Goal: Obtain resource: Obtain resource

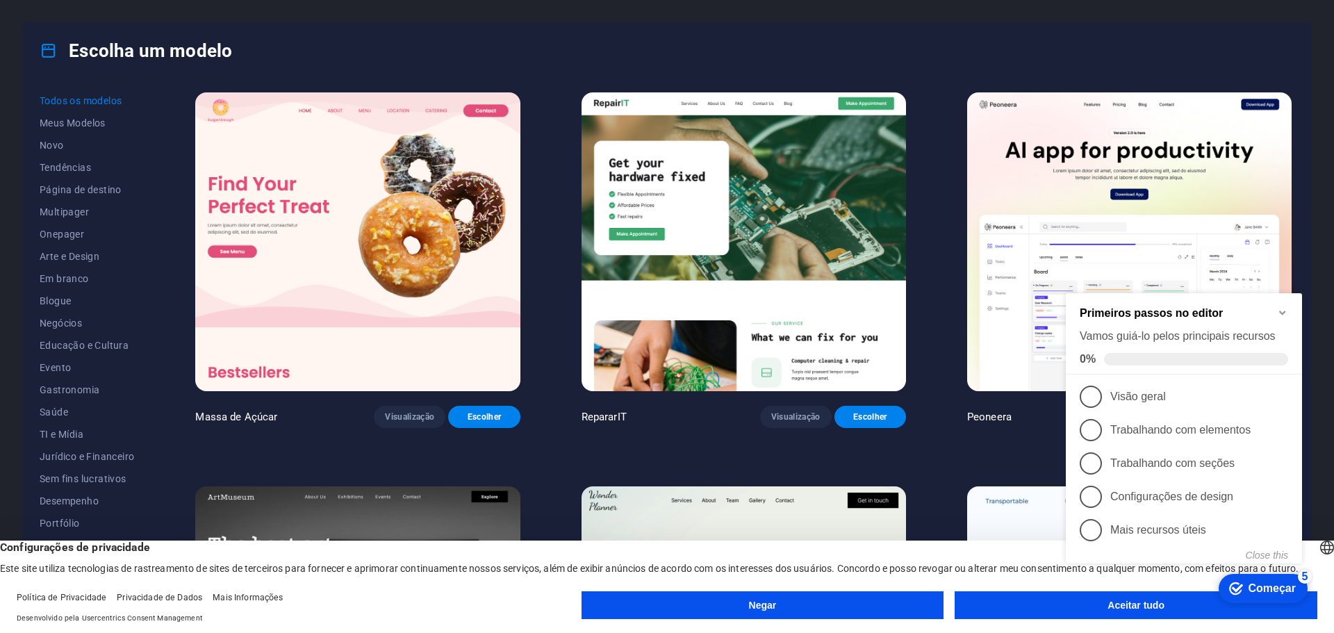
click at [762, 608] on font "Negar" at bounding box center [763, 604] width 28 height 11
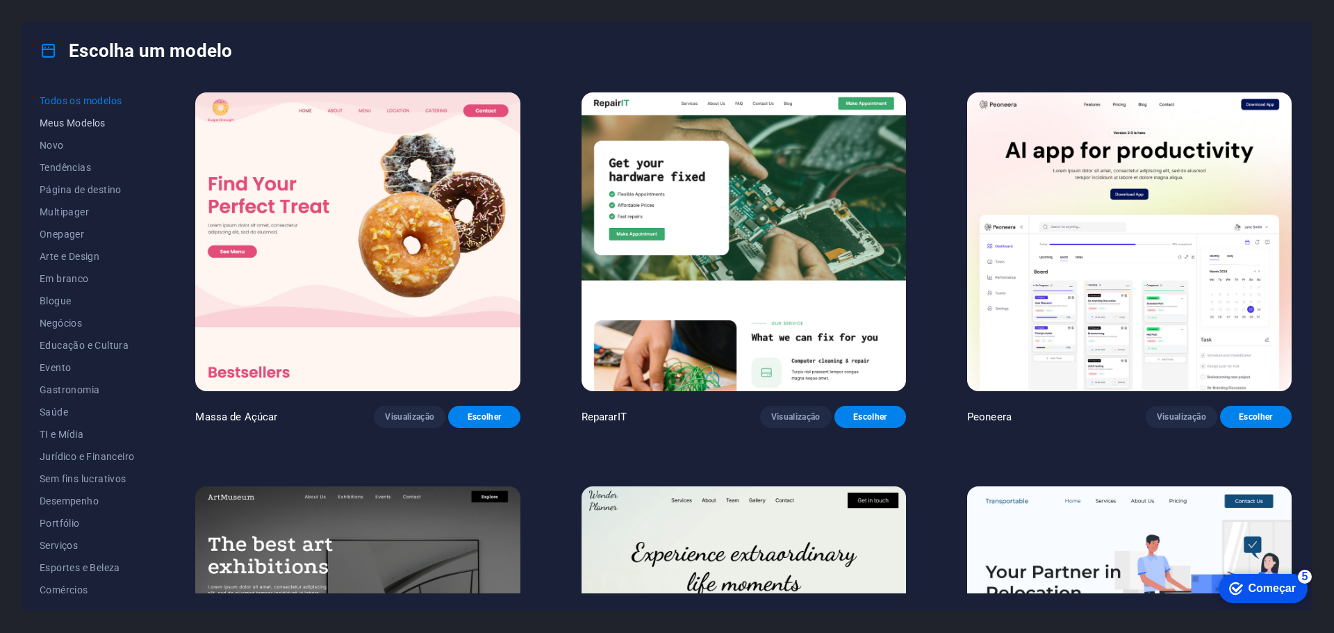
click at [72, 121] on font "Meus Modelos" at bounding box center [73, 122] width 66 height 11
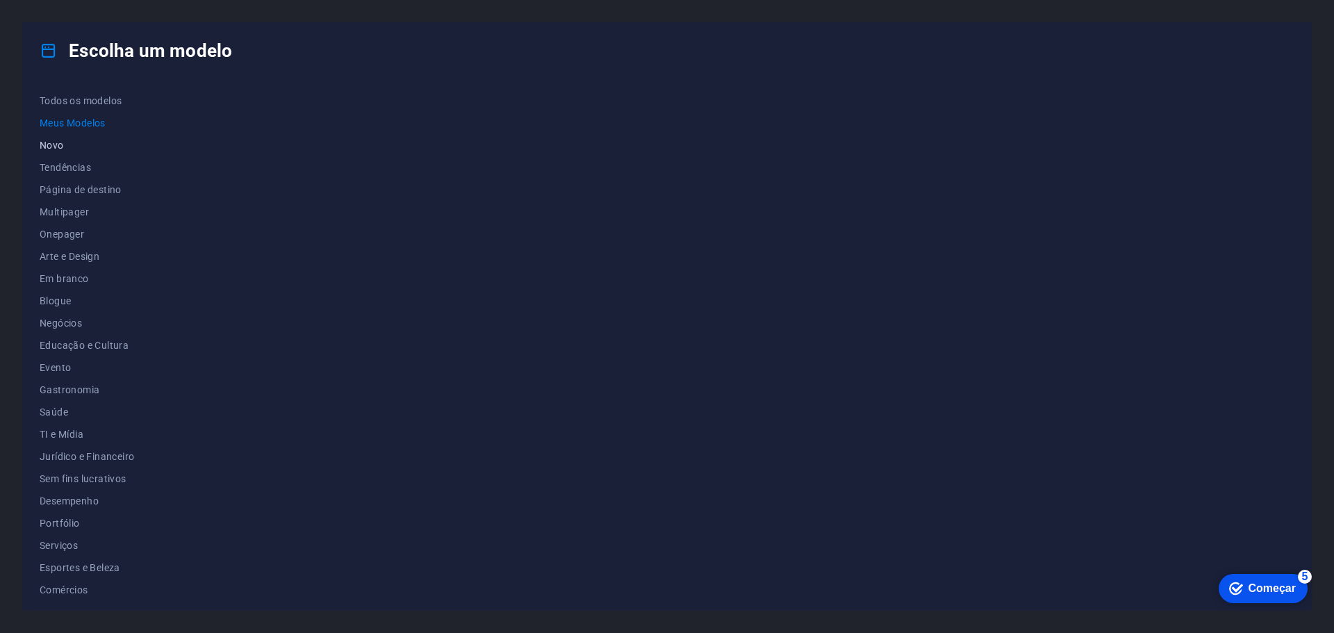
click at [62, 140] on font "Novo" at bounding box center [52, 145] width 24 height 11
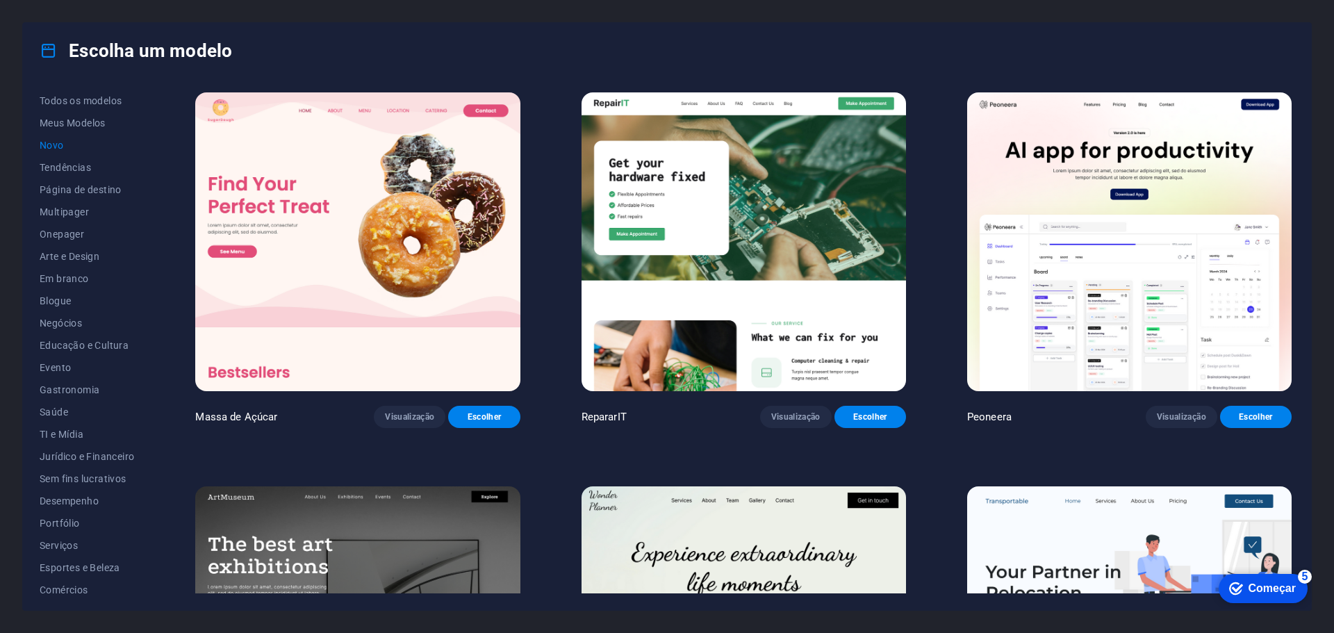
click at [62, 140] on font "Novo" at bounding box center [52, 145] width 24 height 11
click at [78, 124] on font "Meus Modelos" at bounding box center [73, 122] width 66 height 11
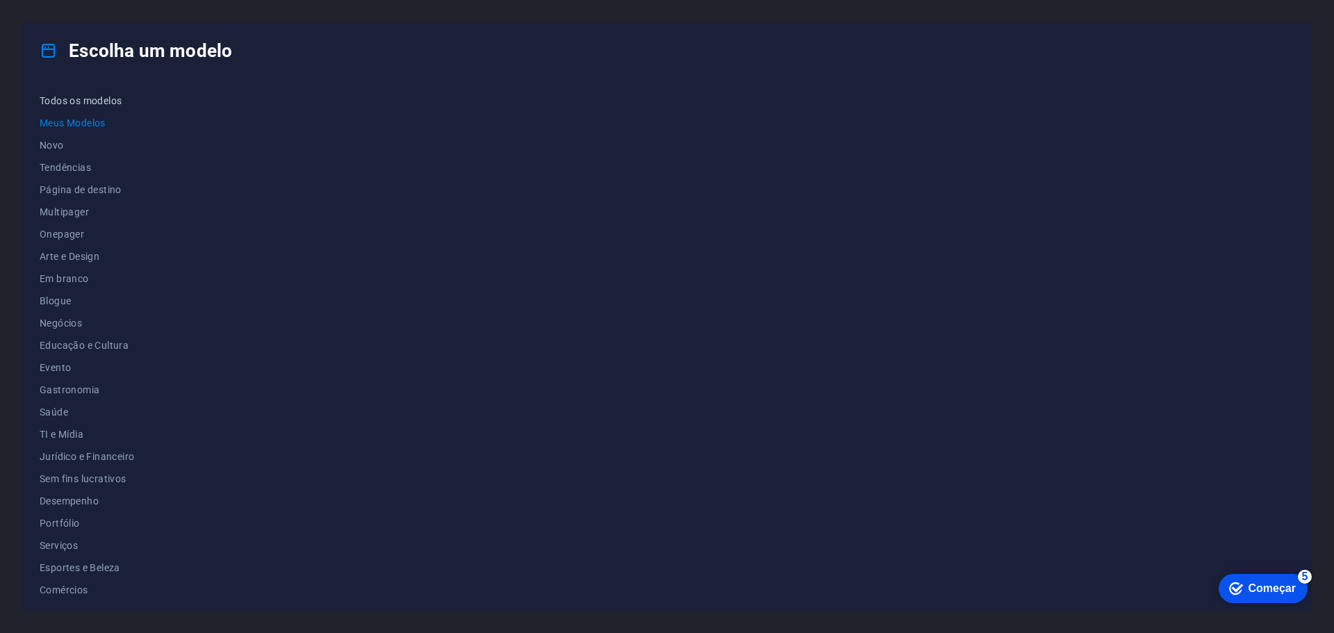
click at [74, 97] on font "Todos os modelos" at bounding box center [81, 100] width 82 height 11
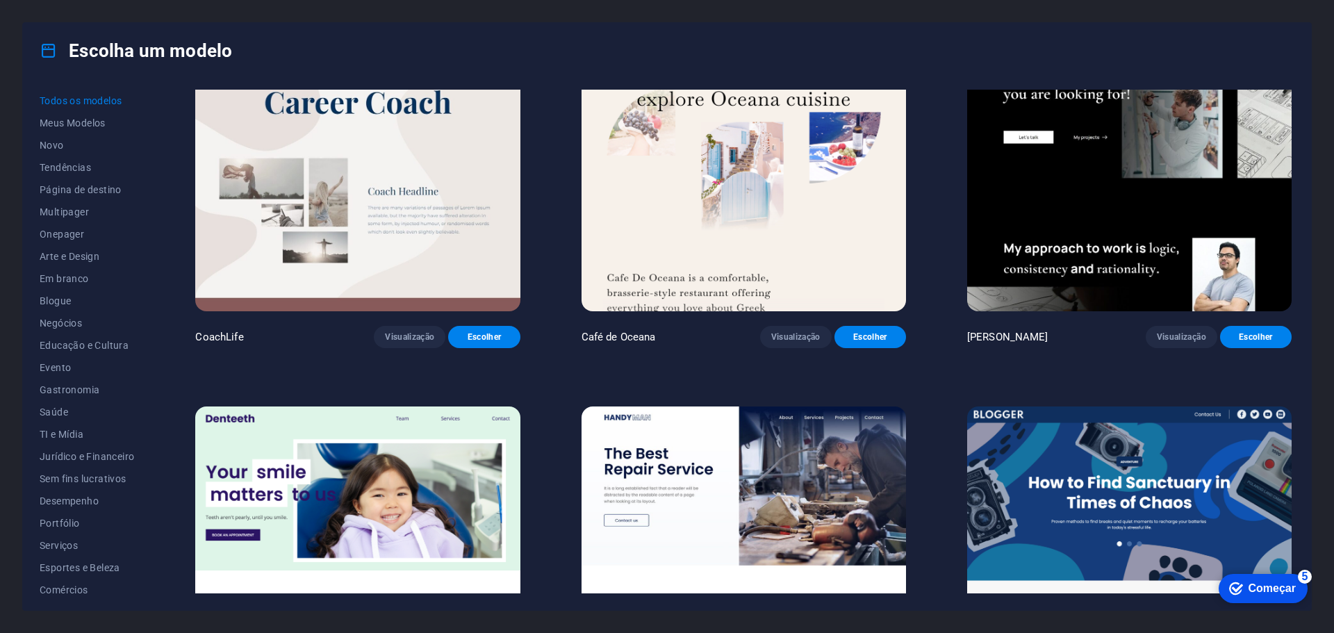
scroll to position [4862, 0]
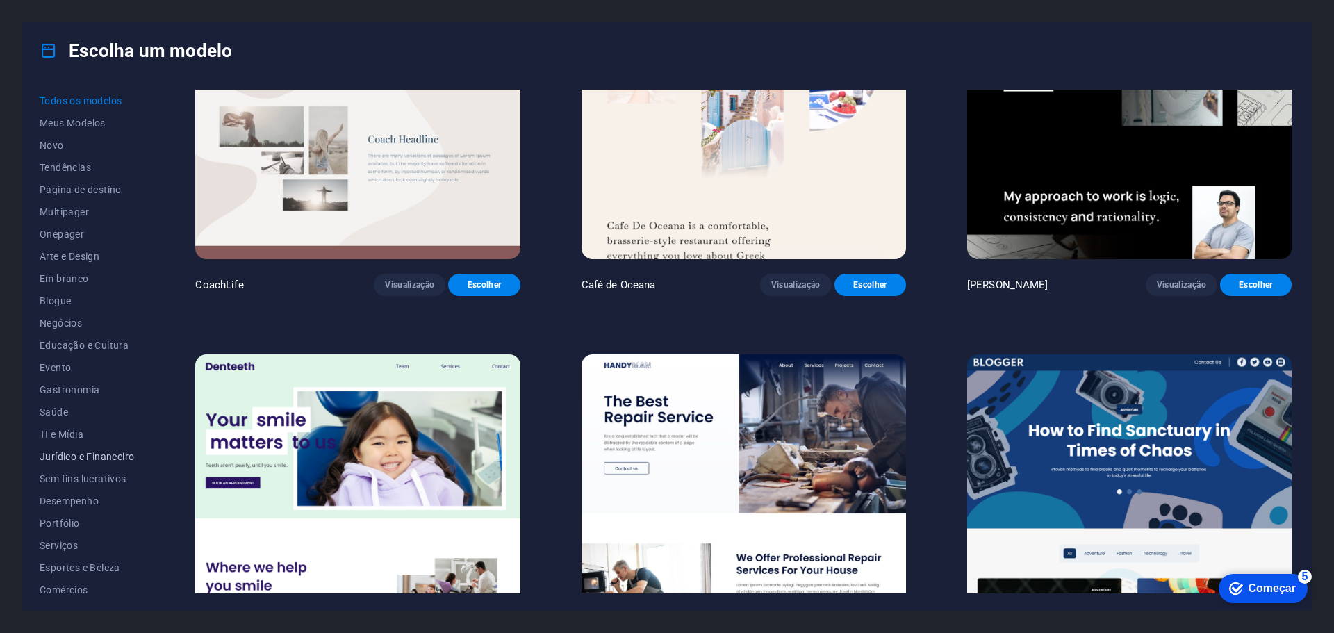
click at [67, 457] on font "Jurídico e Financeiro" at bounding box center [87, 456] width 94 height 11
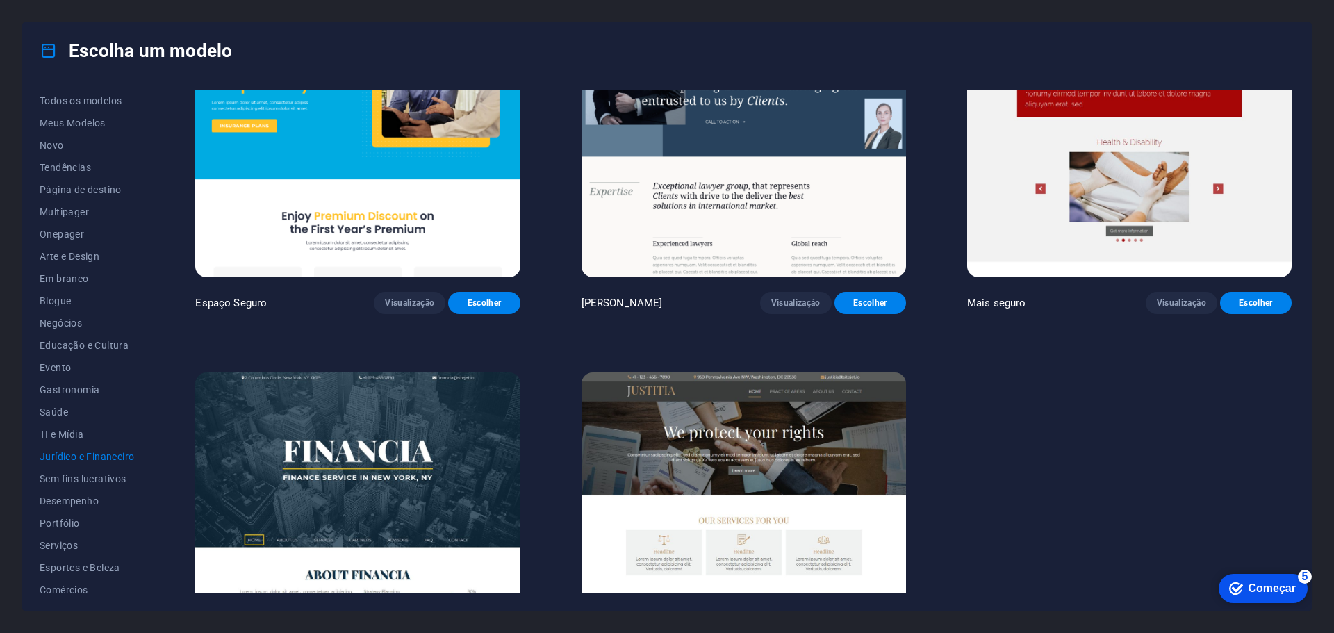
scroll to position [0, 0]
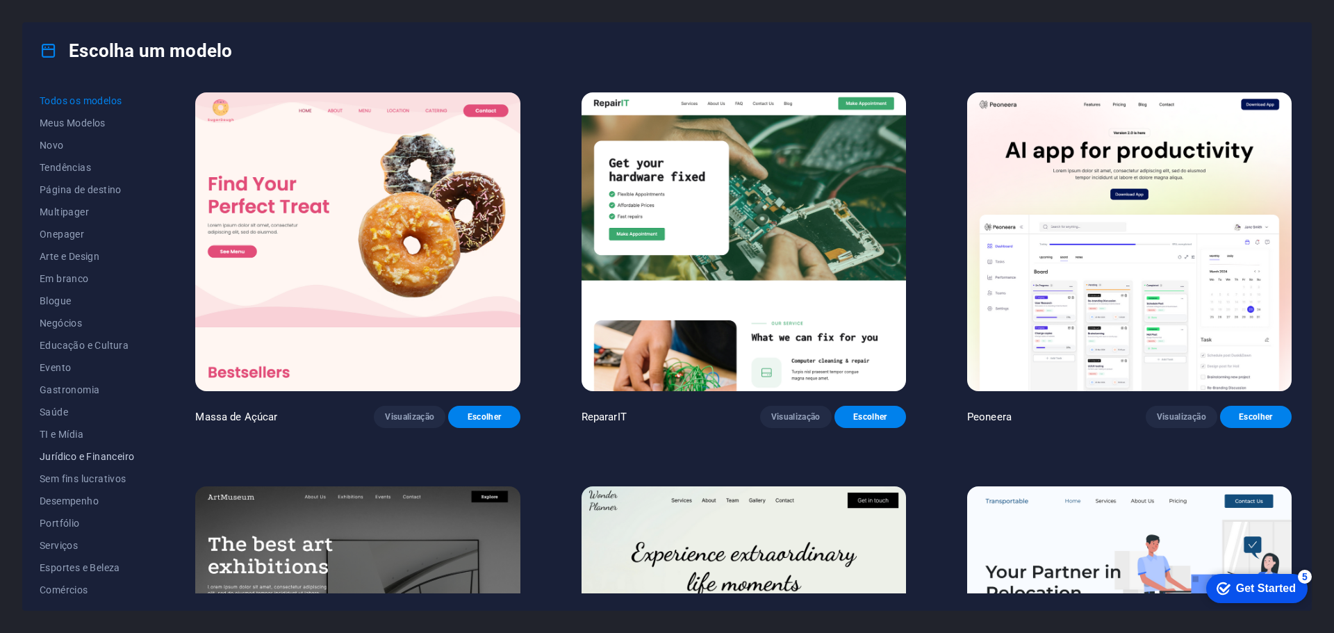
click at [99, 451] on font "Jurídico e Financeiro" at bounding box center [87, 456] width 94 height 11
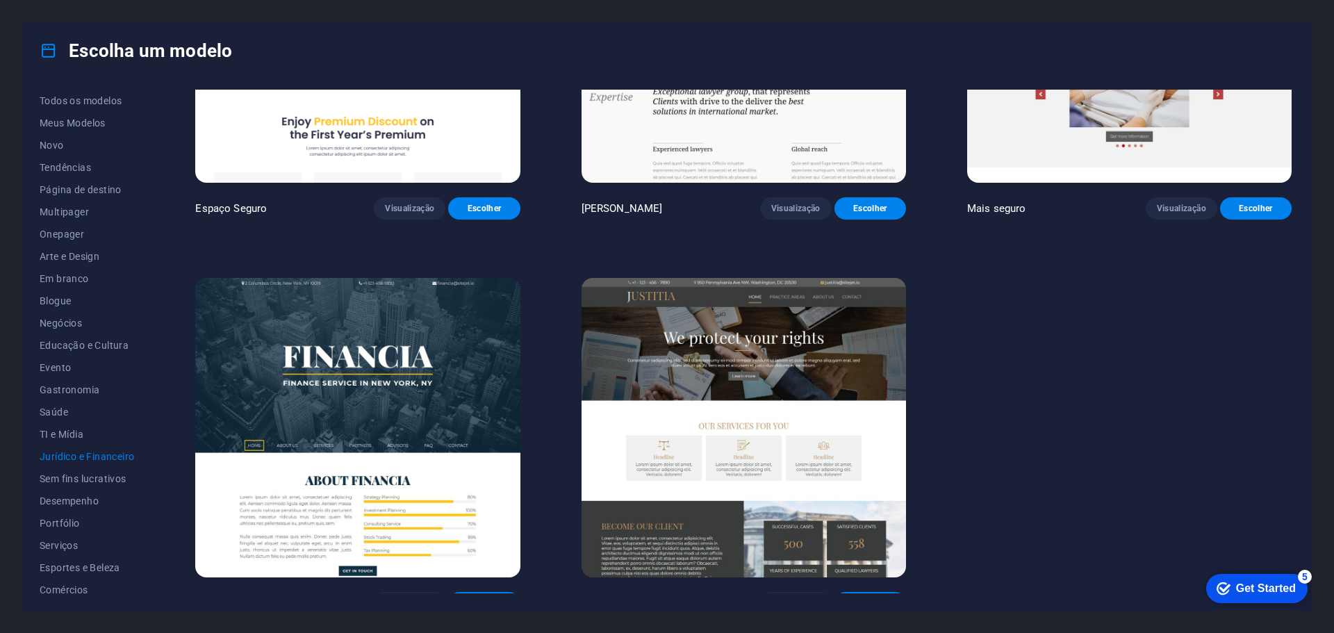
scroll to position [225, 0]
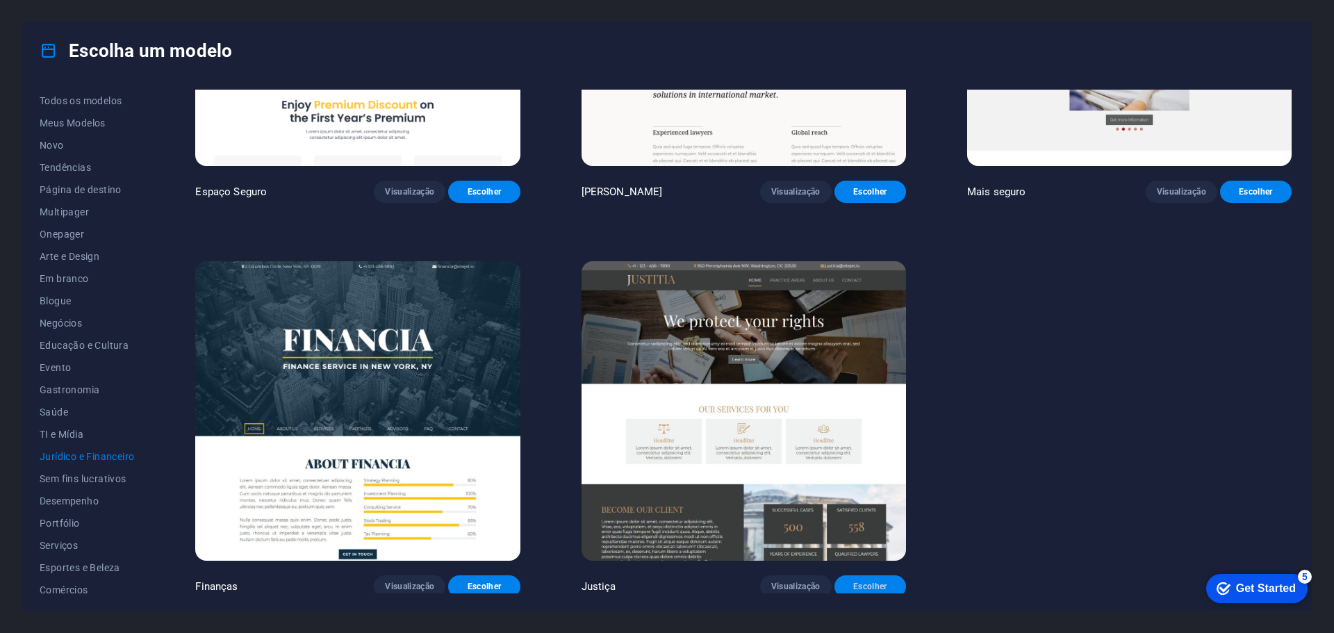
click at [875, 583] on font "Escolher" at bounding box center [870, 586] width 34 height 10
